Goal: Share content

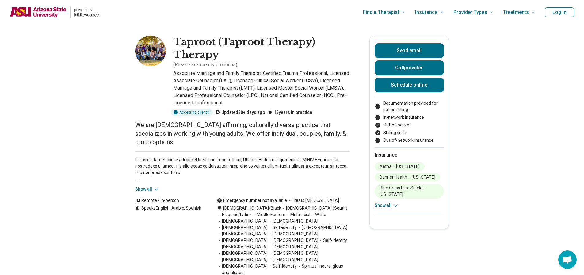
click at [559, 11] on button "Log In" at bounding box center [559, 12] width 29 height 10
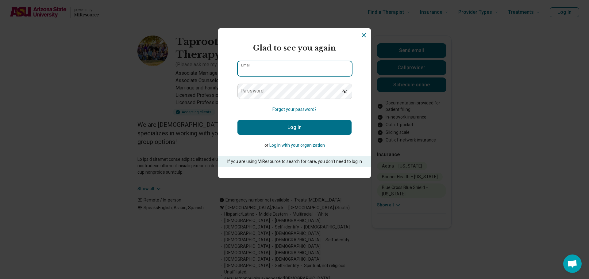
click at [294, 72] on input "Email" at bounding box center [295, 68] width 114 height 15
type input "**********"
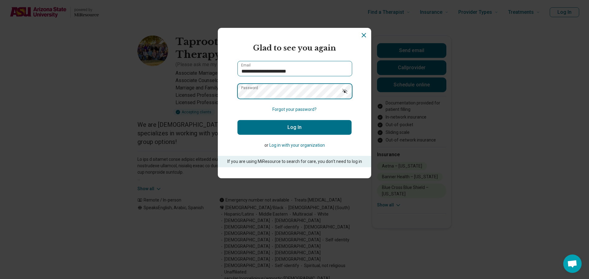
click at [237, 120] on button "Log In" at bounding box center [294, 127] width 114 height 15
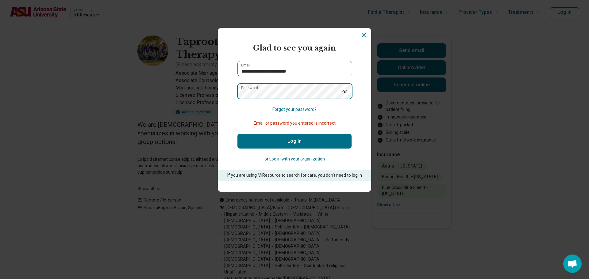
click at [237, 134] on button "Log In" at bounding box center [294, 141] width 114 height 15
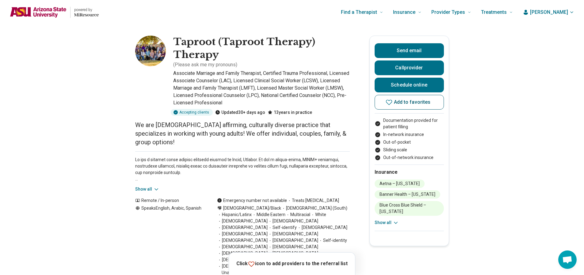
click at [394, 106] on button "Add to favorites" at bounding box center [409, 102] width 69 height 15
click at [345, 260] on link "View list" at bounding box center [335, 262] width 34 height 10
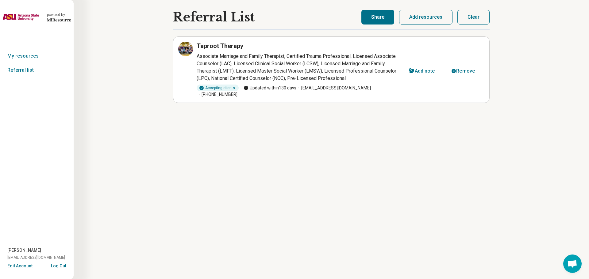
click at [383, 21] on button "Share" at bounding box center [377, 17] width 33 height 15
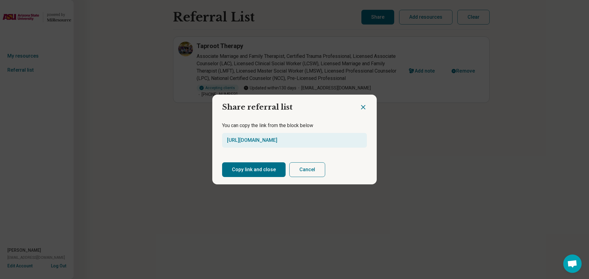
click at [262, 173] on button "Copy link and close" at bounding box center [253, 169] width 63 height 15
